Goal: Information Seeking & Learning: Learn about a topic

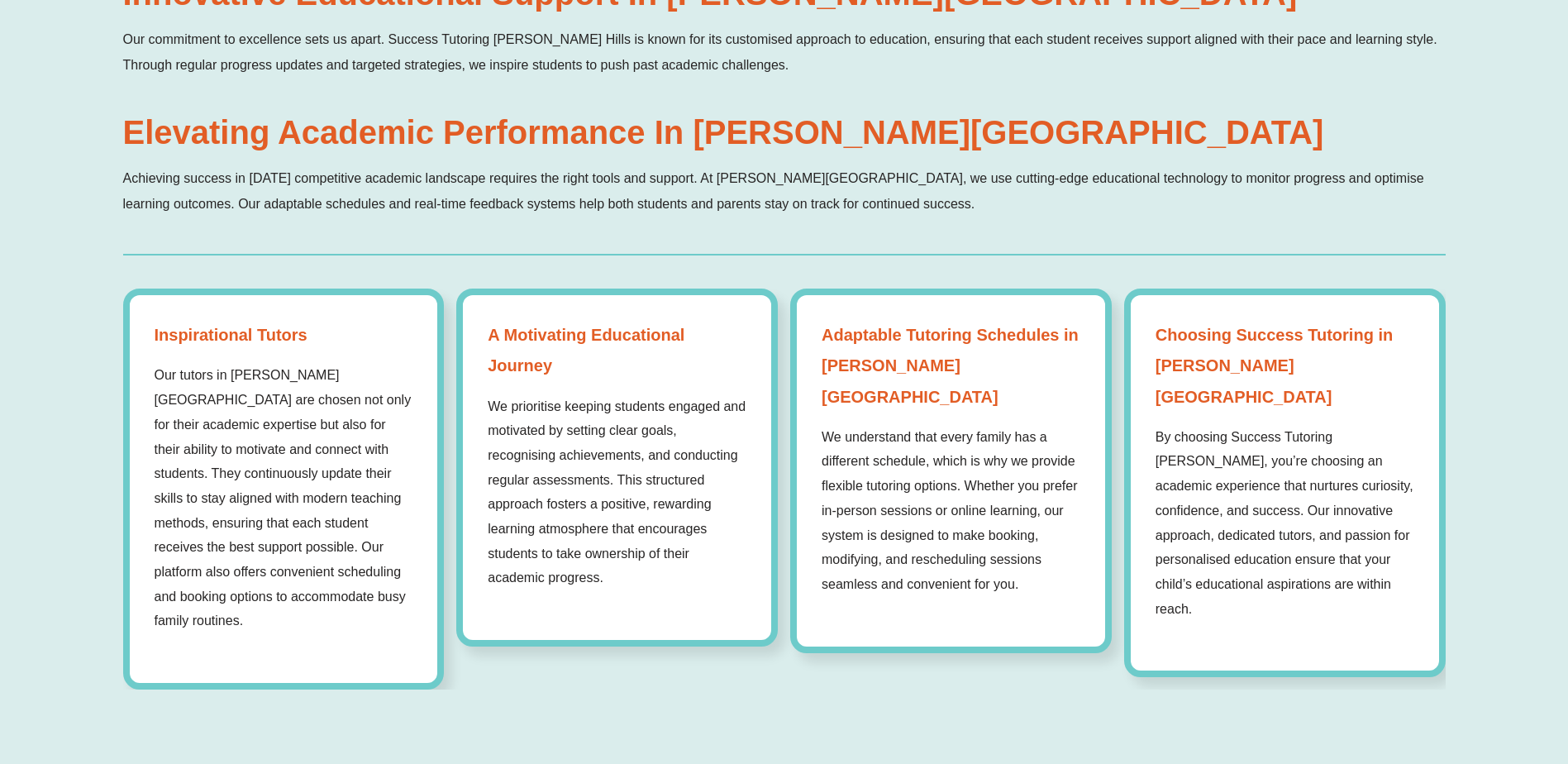
scroll to position [1405, 0]
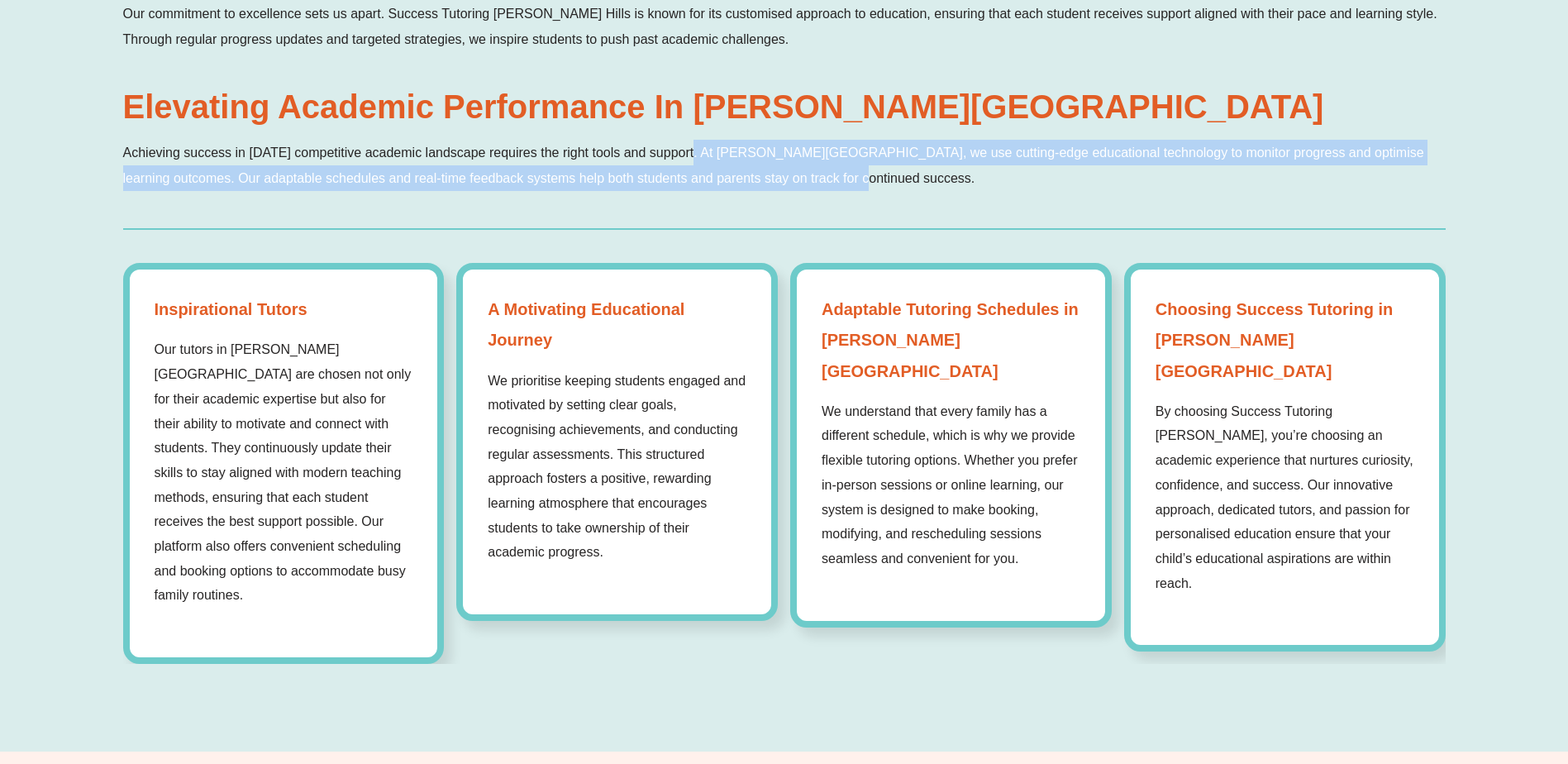
drag, startPoint x: 690, startPoint y: 143, endPoint x: 832, endPoint y: 183, distance: 147.5
click at [832, 183] on p "Achieving success in [DATE] competitive academic landscape requires the right t…" at bounding box center [784, 166] width 1322 height 52
click at [526, 186] on p "Achieving success in [DATE] competitive academic landscape requires the right t…" at bounding box center [784, 166] width 1322 height 52
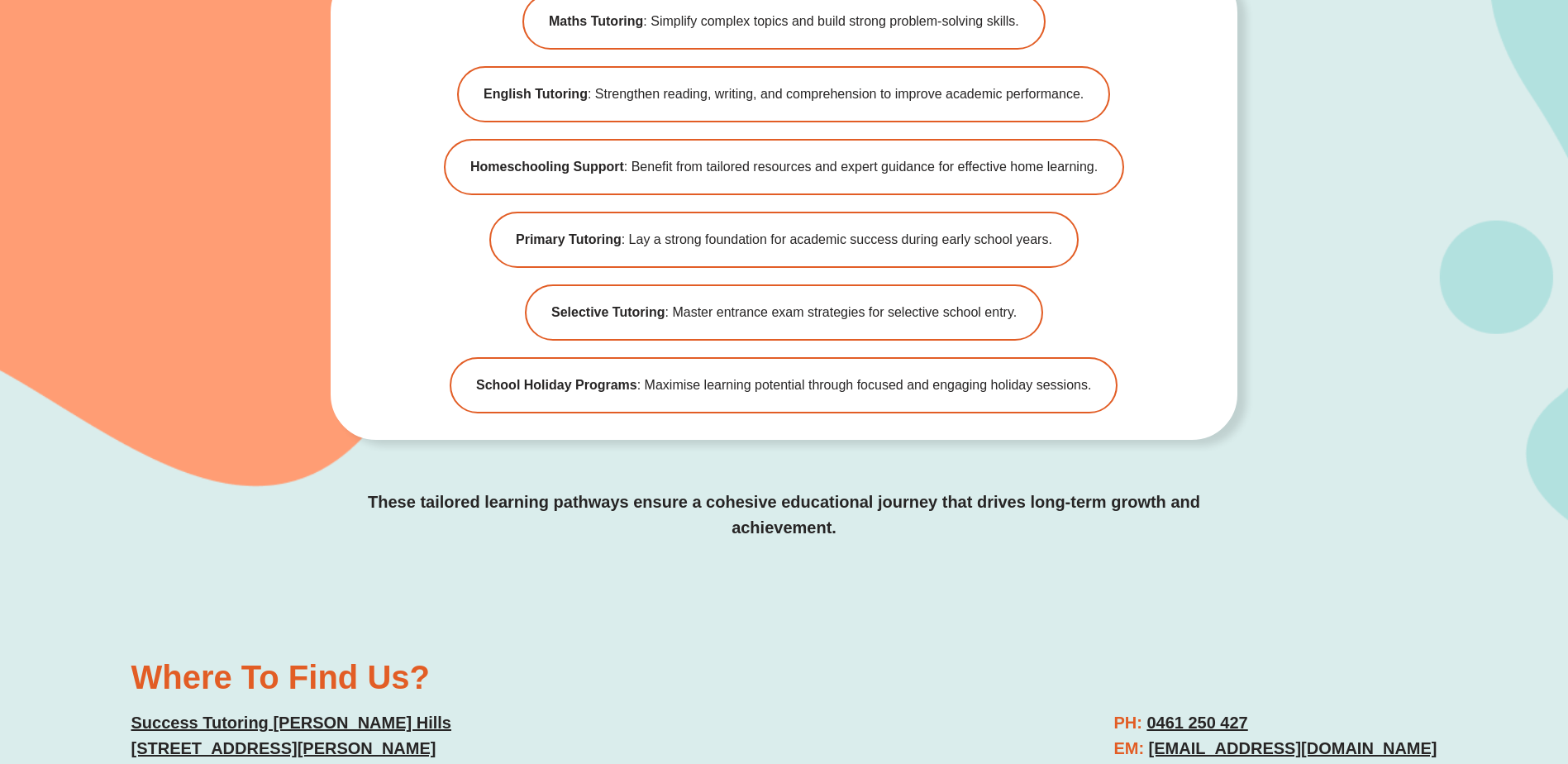
scroll to position [4051, 0]
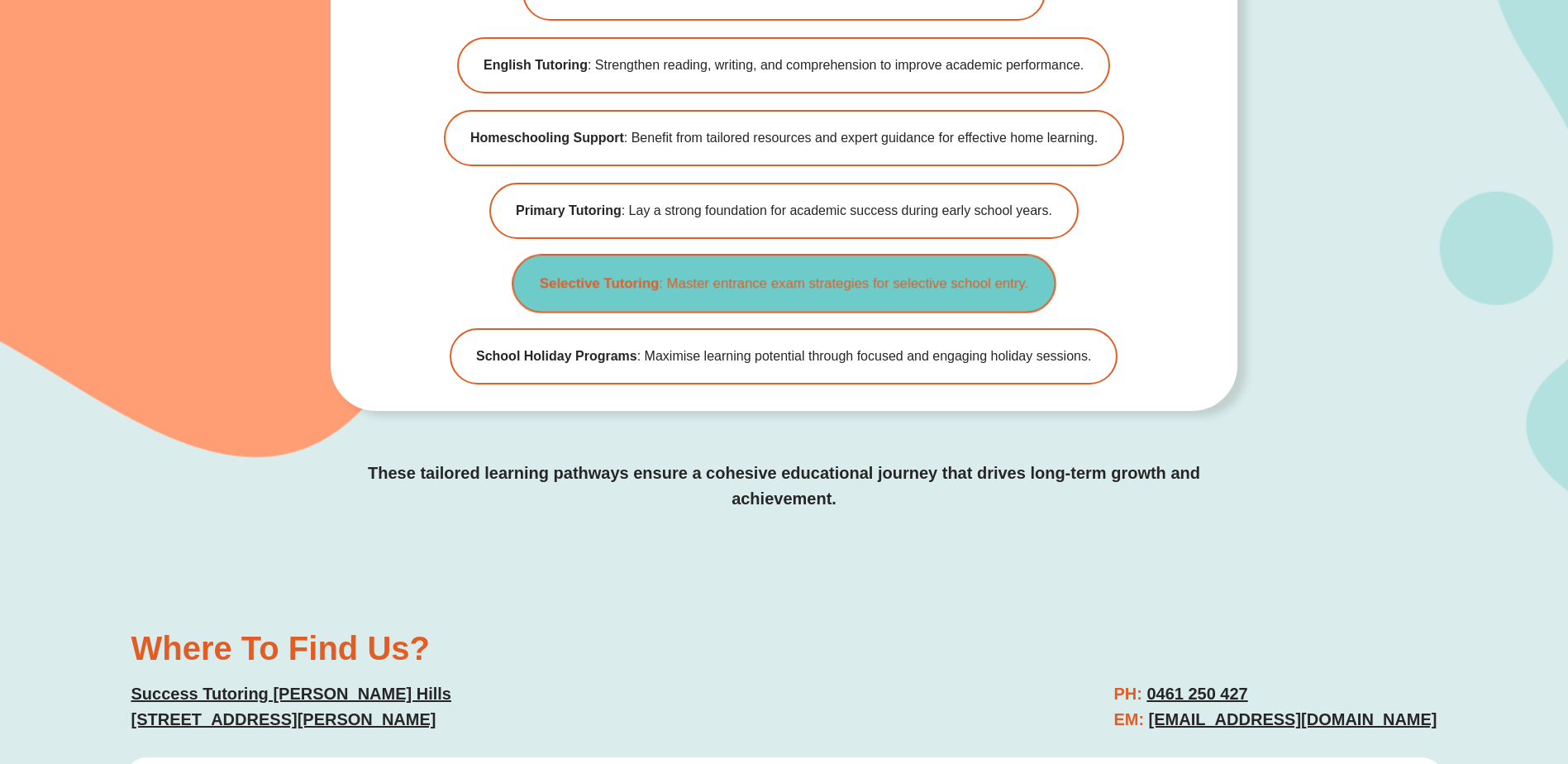
click at [816, 273] on span "Selective Tutoring : Master entrance exam strategies for selective school entry." at bounding box center [784, 283] width 488 height 21
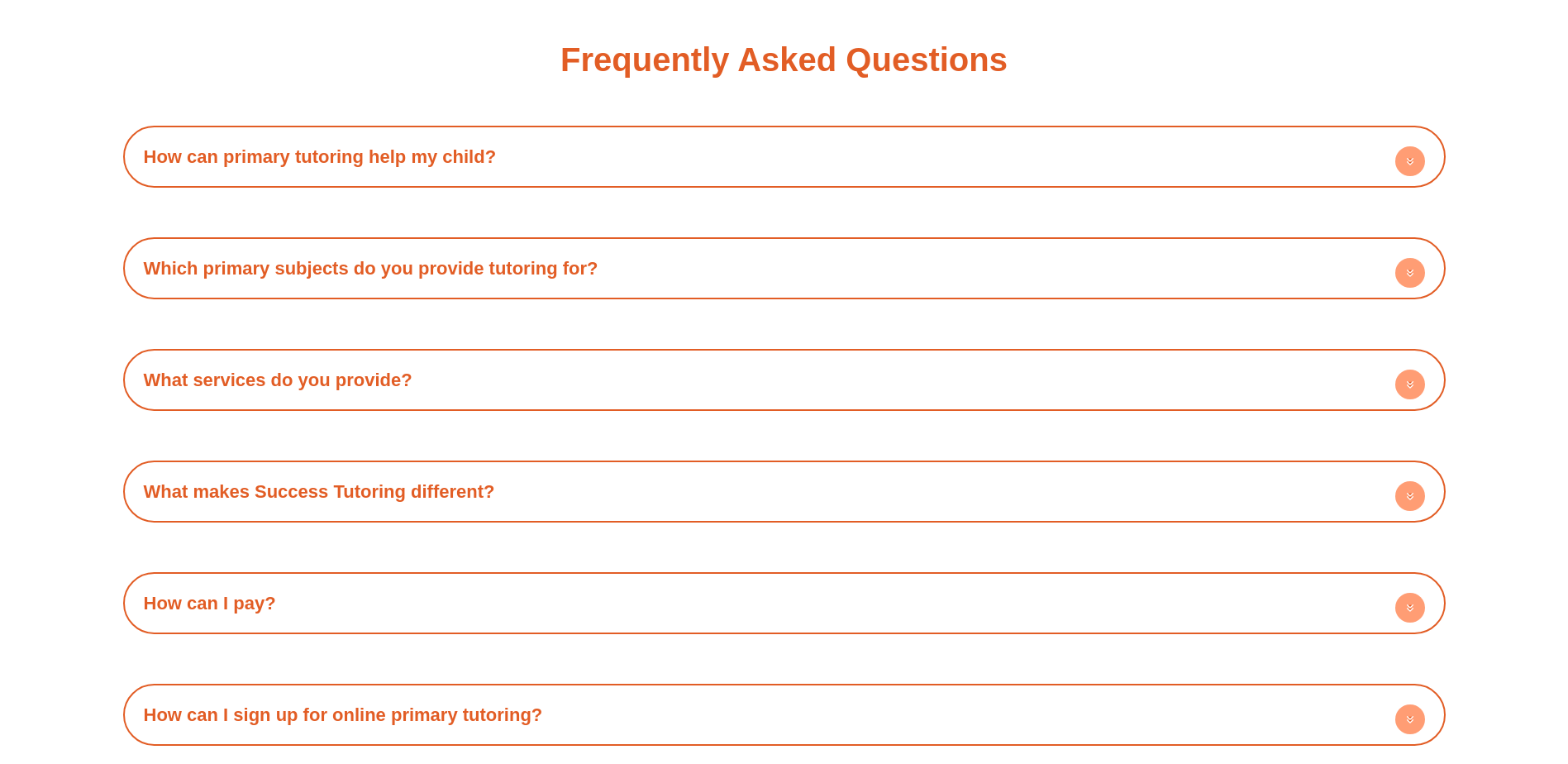
scroll to position [3852, 0]
